Goal: Information Seeking & Learning: Understand process/instructions

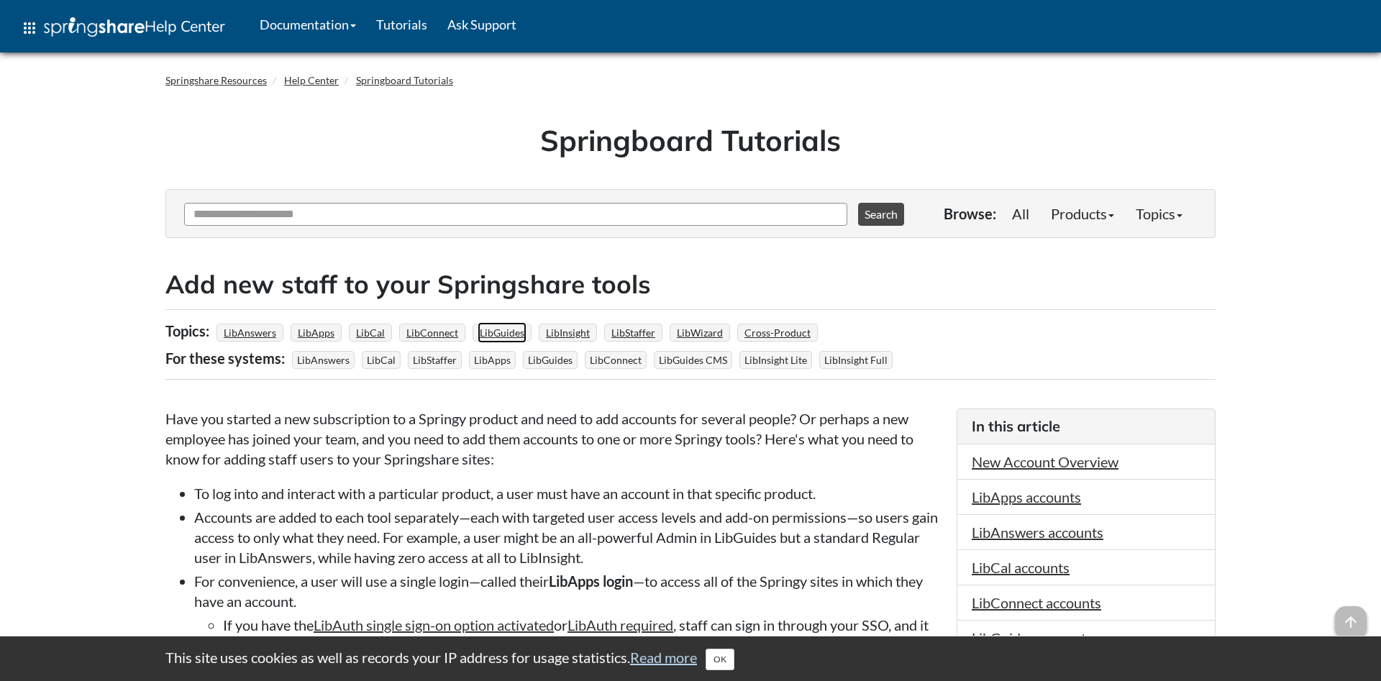
click at [497, 330] on link "LibGuides" at bounding box center [502, 332] width 49 height 21
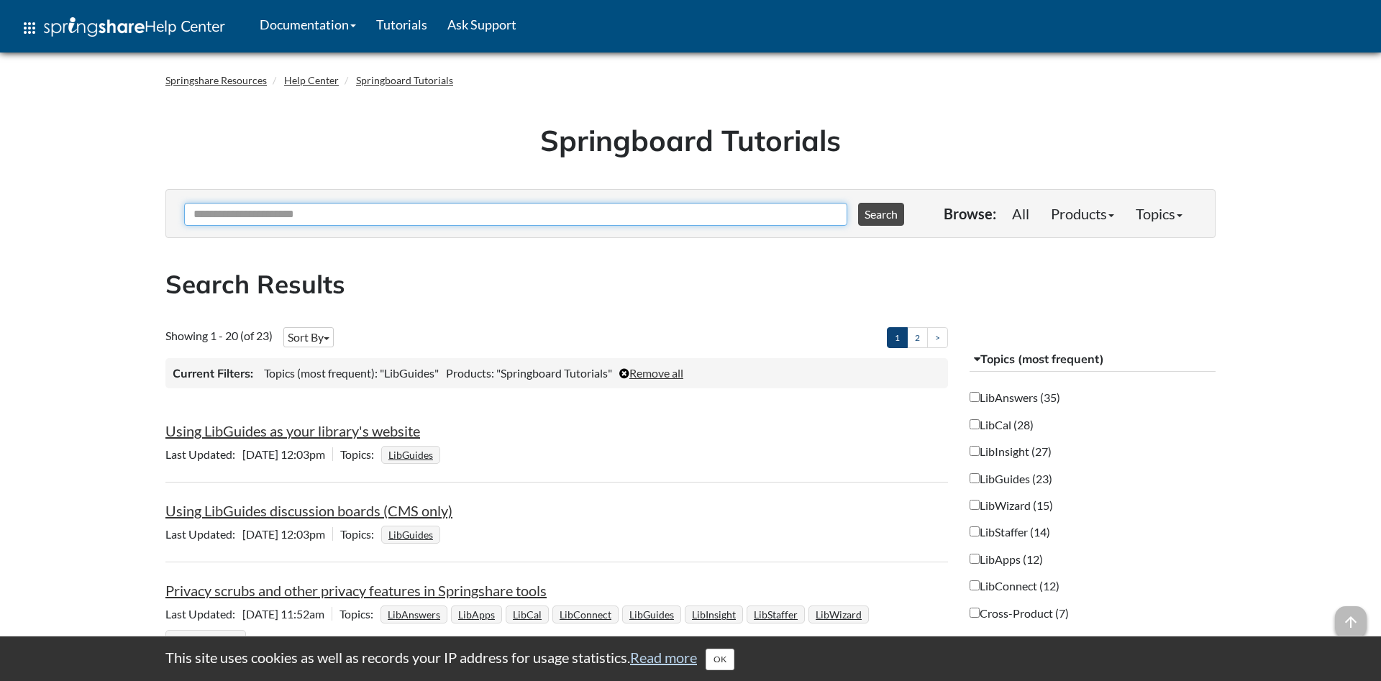
click at [308, 206] on input "Ask Another Question" at bounding box center [515, 214] width 663 height 23
type input "**********"
click at [858, 203] on button "Search" at bounding box center [881, 214] width 46 height 23
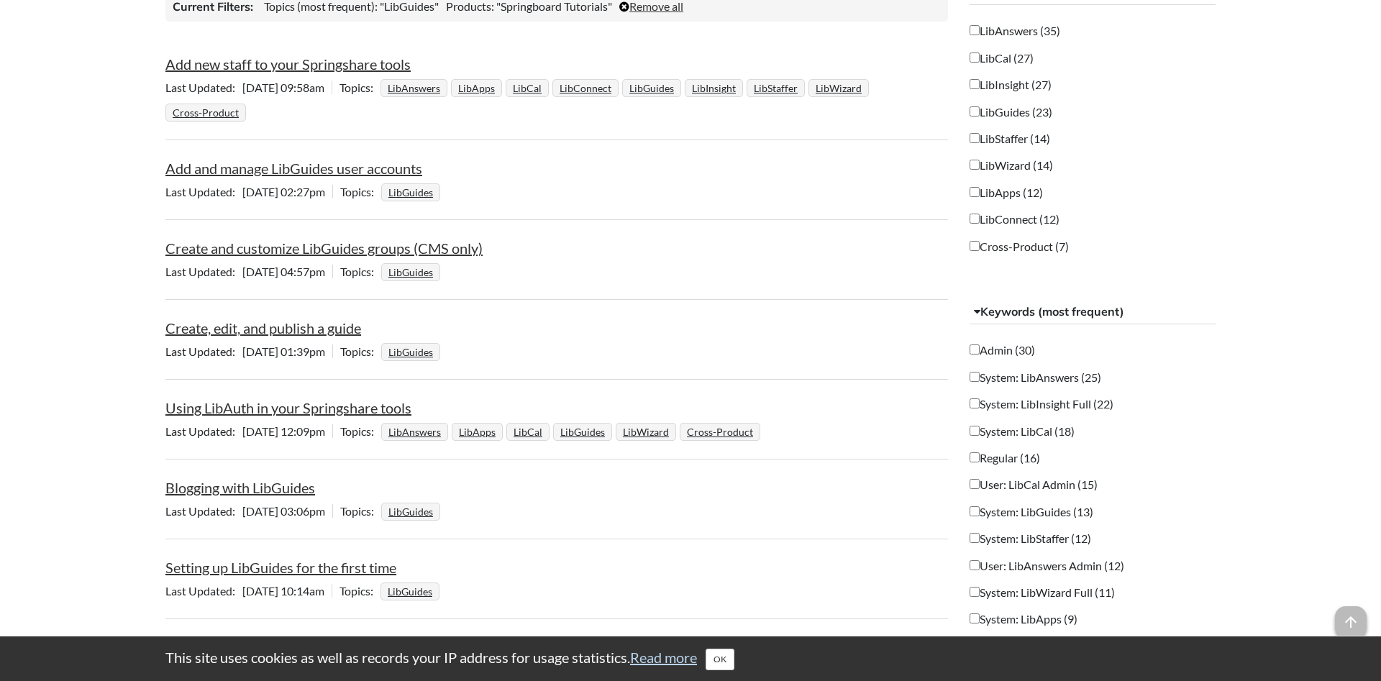
scroll to position [220, 0]
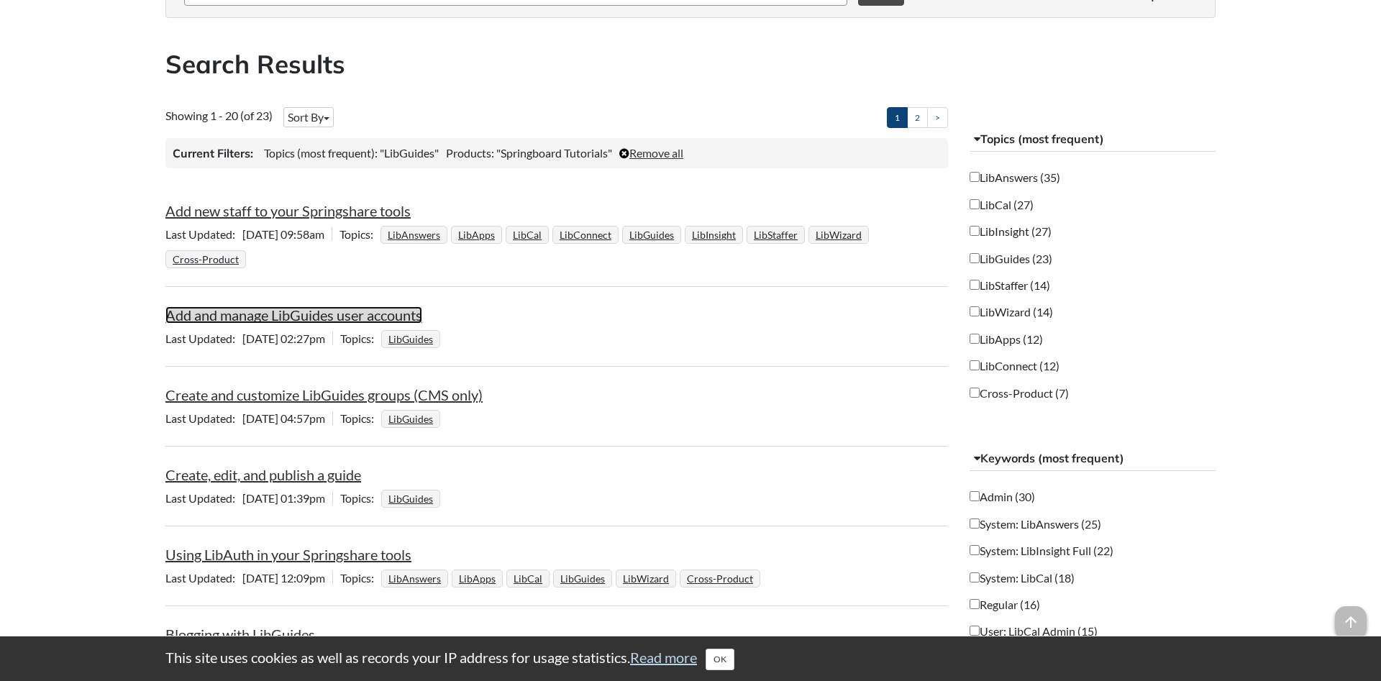
click at [309, 314] on link "Add and manage LibGuides user accounts" at bounding box center [293, 314] width 257 height 17
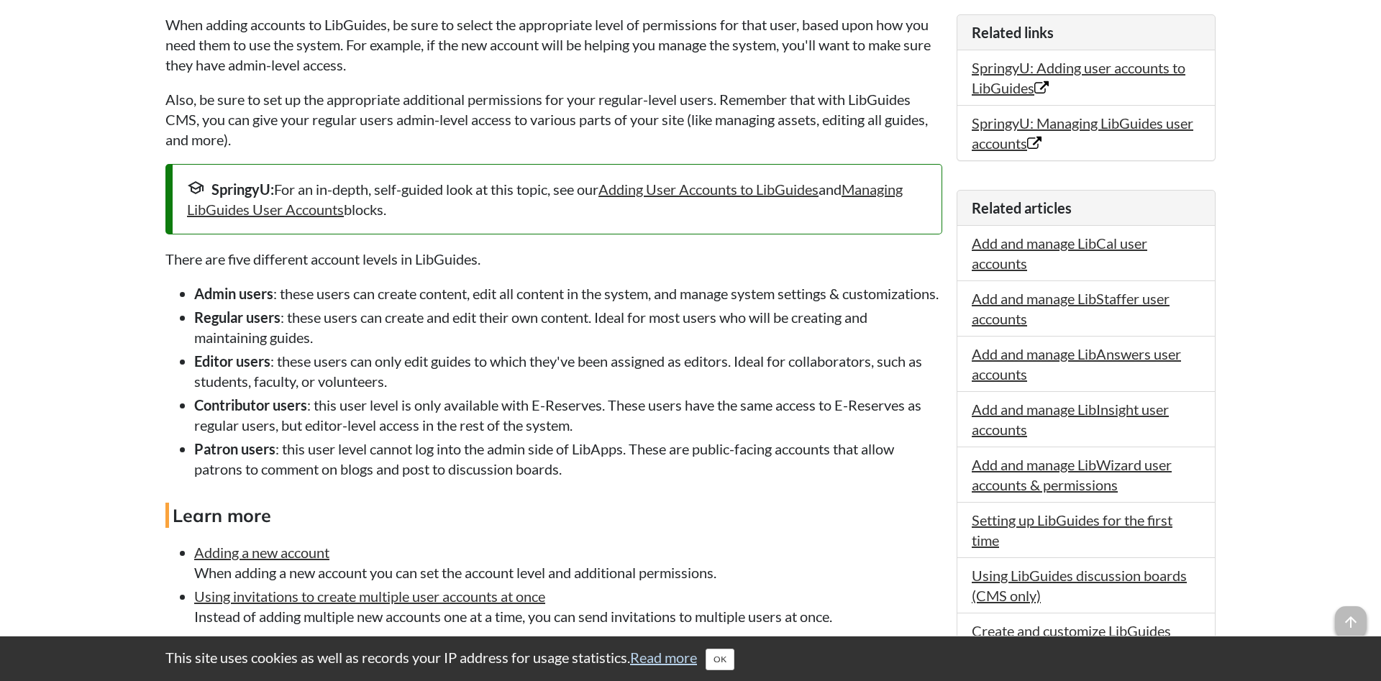
scroll to position [587, 0]
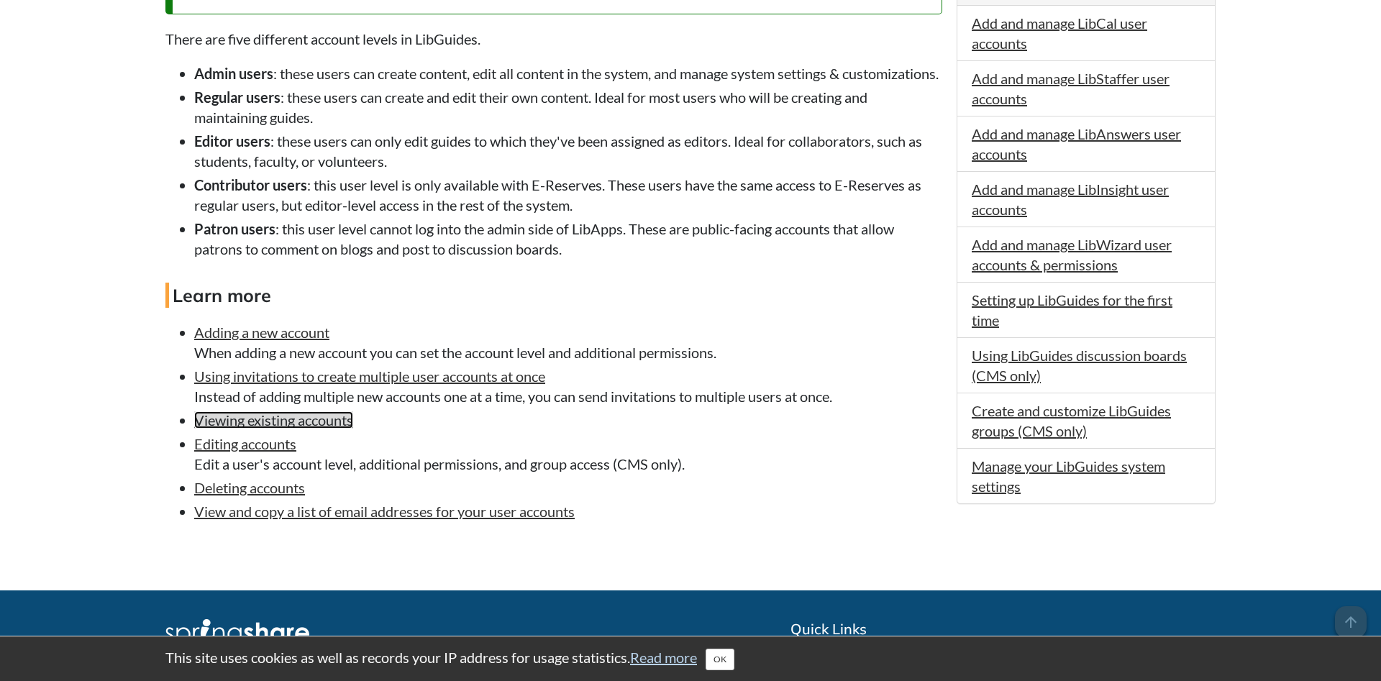
click at [247, 429] on link "Viewing existing accounts" at bounding box center [273, 419] width 159 height 17
